Goal: Ask a question

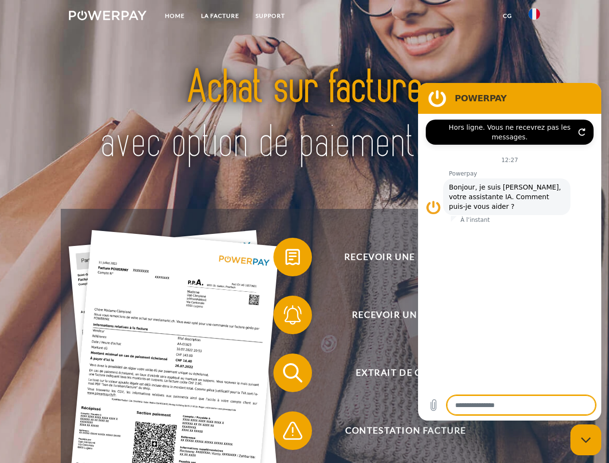
click at [107, 17] on img at bounding box center [108, 16] width 78 height 10
click at [534, 17] on img at bounding box center [534, 14] width 12 height 12
click at [507, 16] on link "CG" at bounding box center [507, 15] width 26 height 17
click at [285, 259] on span at bounding box center [278, 257] width 48 height 48
click at [285, 317] on span at bounding box center [278, 315] width 48 height 48
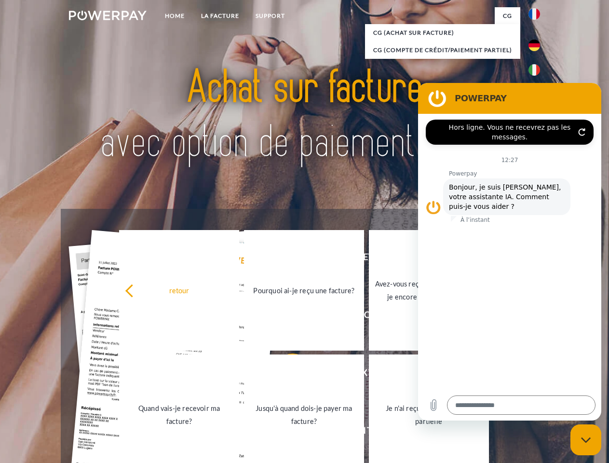
click at [285, 374] on link "Jusqu'à quand dois-je payer ma facture?" at bounding box center [304, 414] width 120 height 120
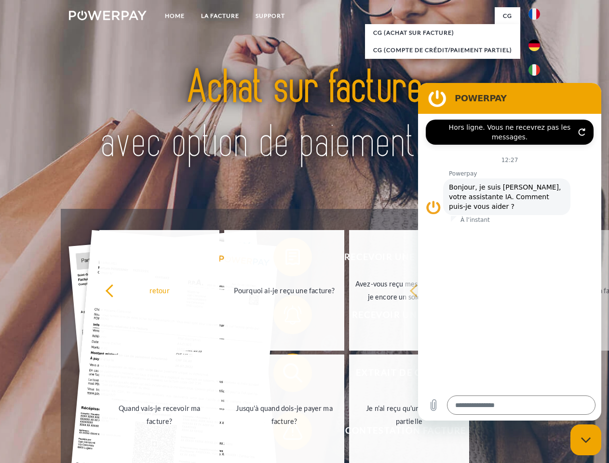
click at [285, 432] on div "retour Pourquoi ai-je reçu une facture? Avez-vous reçu mes paiements, ai-je enc…" at bounding box center [284, 352] width 389 height 249
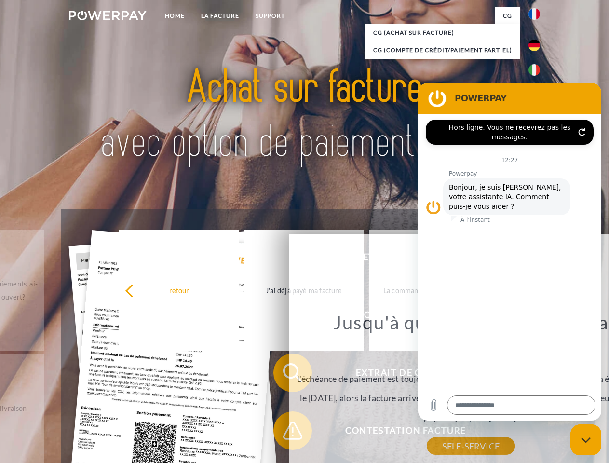
click at [585, 439] on icon "Fermer la fenêtre de messagerie" at bounding box center [586, 440] width 10 height 6
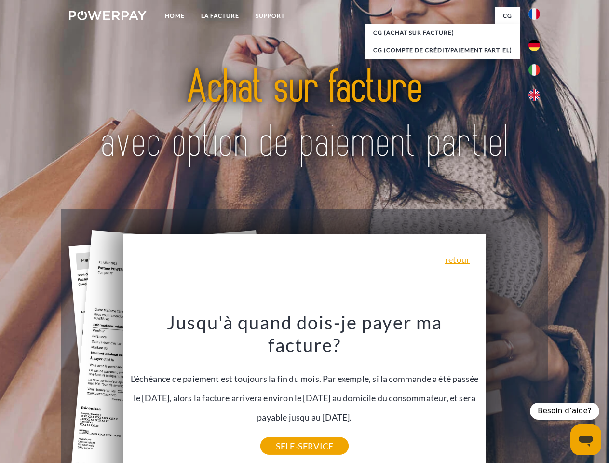
type textarea "*"
